Goal: Information Seeking & Learning: Learn about a topic

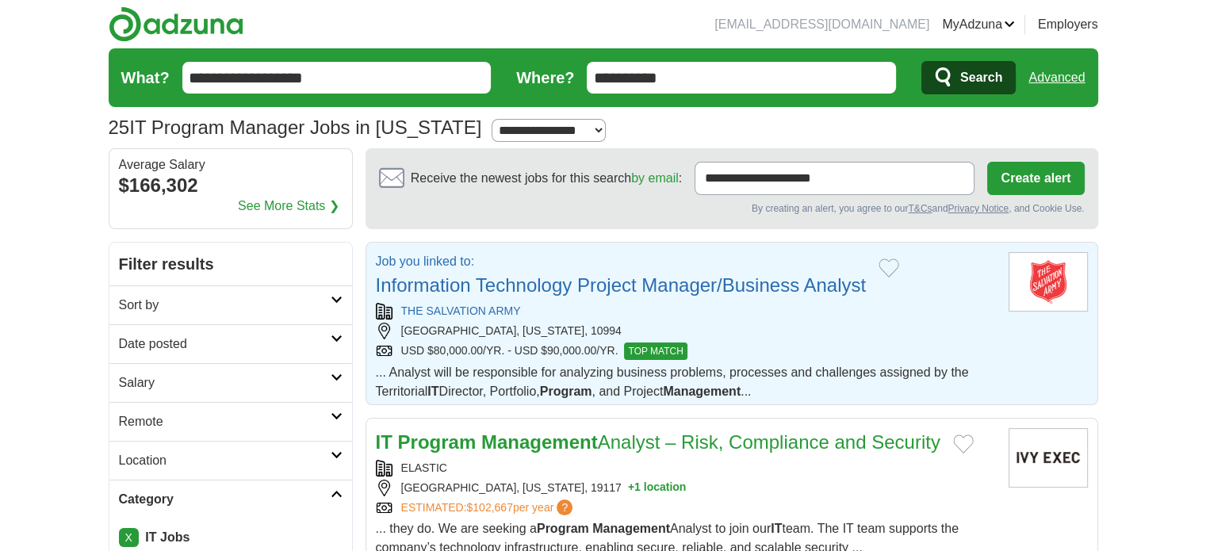
click at [590, 343] on div "USD $80,000.00/YR. - USD $90,000.00/YR. TOP MATCH" at bounding box center [686, 351] width 620 height 17
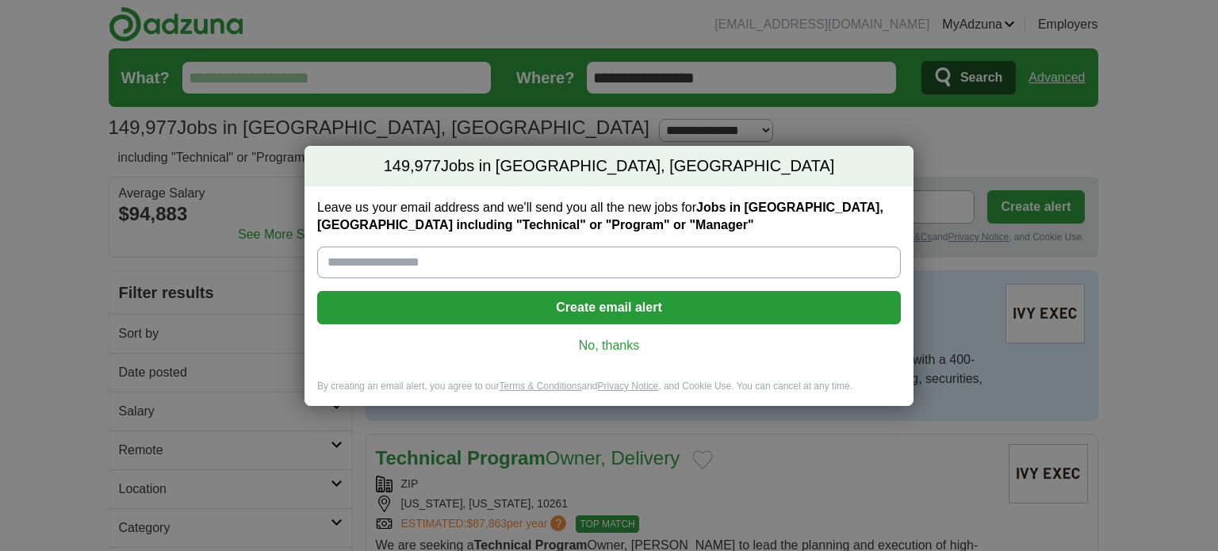
click at [615, 346] on link "No, thanks" at bounding box center [609, 345] width 558 height 17
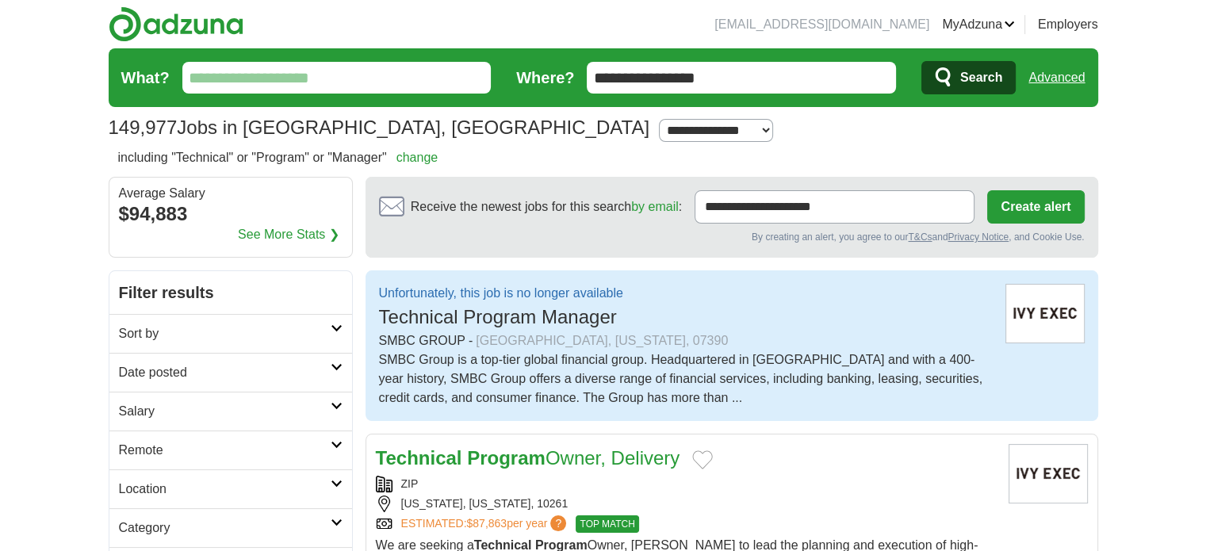
click at [587, 365] on div "SMBC Group is a top-tier global financial group. Headquartered in [GEOGRAPHIC_D…" at bounding box center [686, 379] width 614 height 57
click at [560, 319] on span "Technical Program Manager" at bounding box center [498, 316] width 238 height 21
